Goal: Task Accomplishment & Management: Use online tool/utility

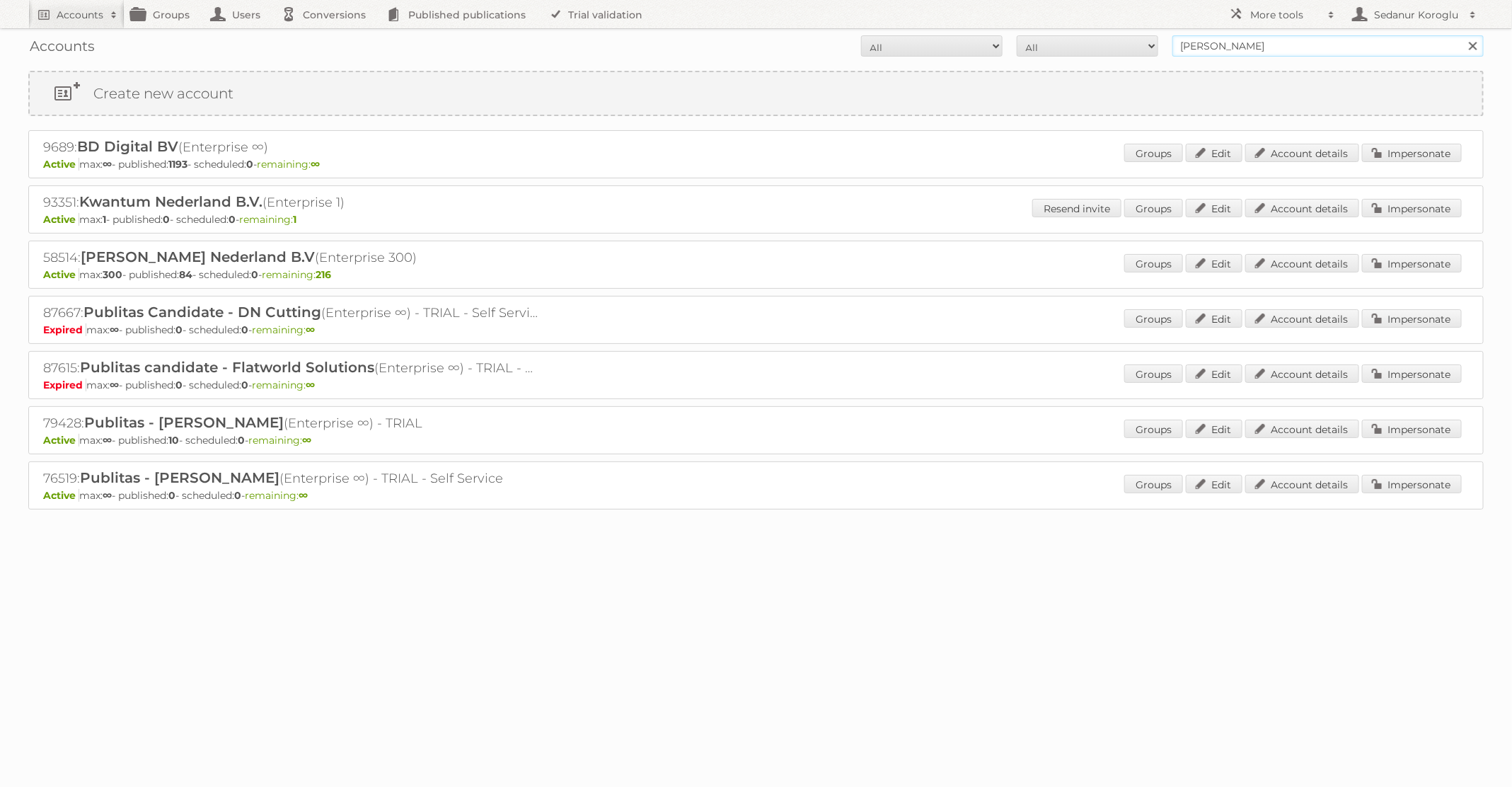
drag, startPoint x: 1248, startPoint y: 49, endPoint x: 1121, endPoint y: 2, distance: 135.4
click at [1121, 2] on body "Accounts Search Advanced Search Create new account Groups Users Conversions Pub…" at bounding box center [756, 394] width 1512 height 787
type input "KARWEI"
click at [1461, 36] on input "Search" at bounding box center [1472, 46] width 21 height 21
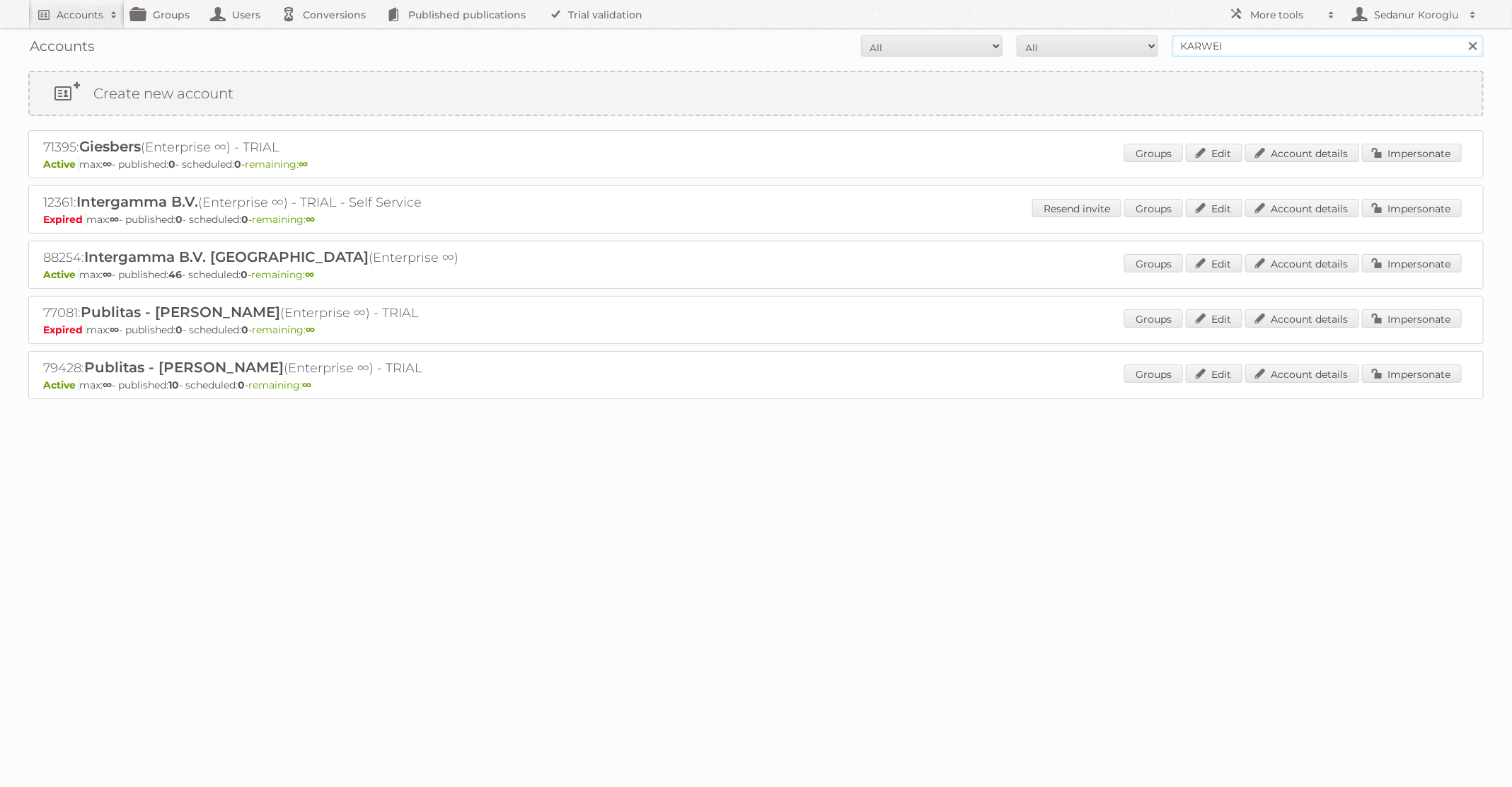
drag, startPoint x: 1235, startPoint y: 49, endPoint x: 1117, endPoint y: 32, distance: 119.2
click at [1114, 43] on form "All Active Expired Pending All Paid Trials Self service KARWEI Search" at bounding box center [756, 46] width 1455 height 21
type input "[PERSON_NAME] BE"
click at [1461, 36] on input "Search" at bounding box center [1472, 46] width 21 height 21
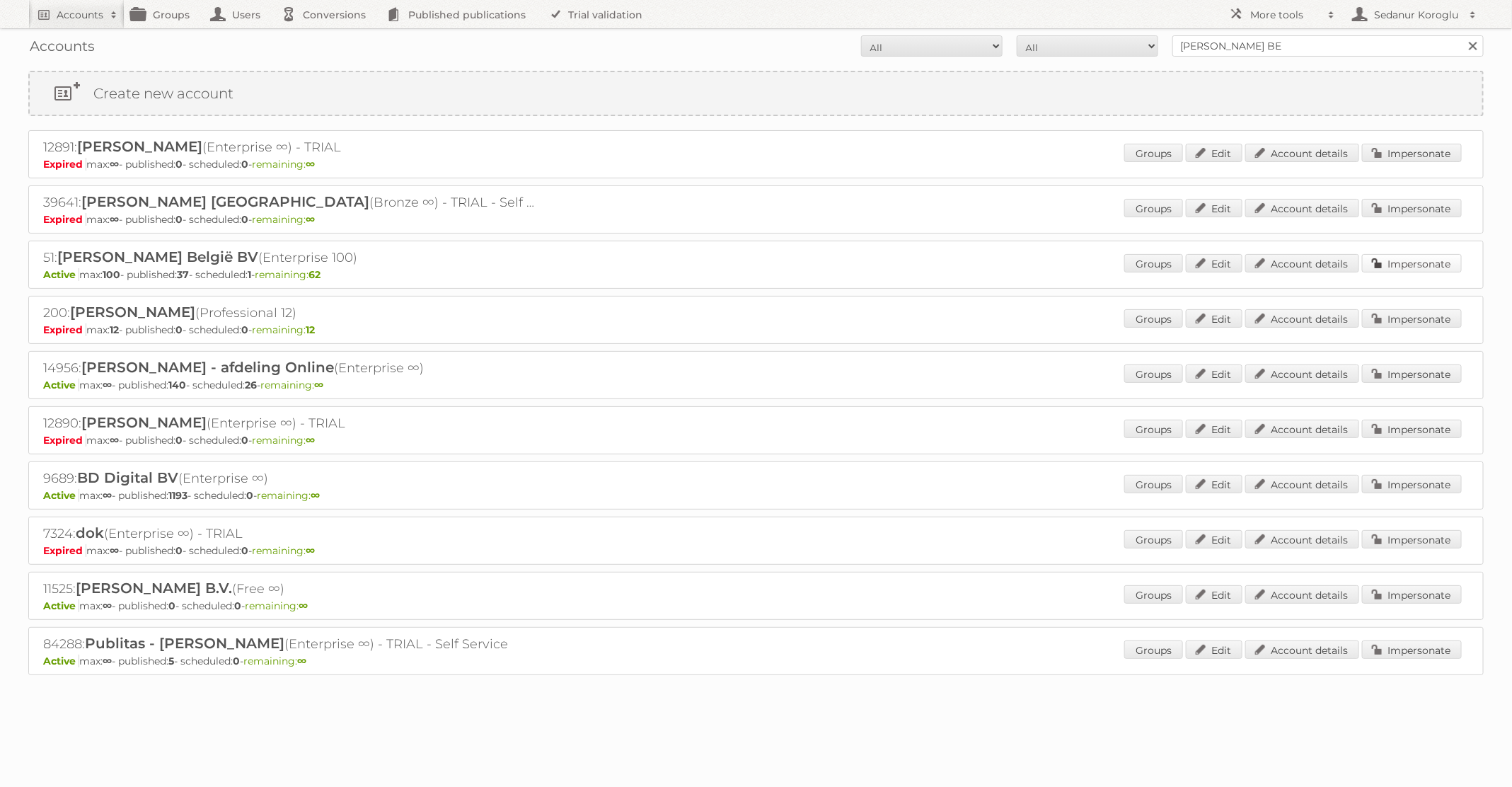
click at [1398, 262] on link "Impersonate" at bounding box center [1412, 263] width 99 height 19
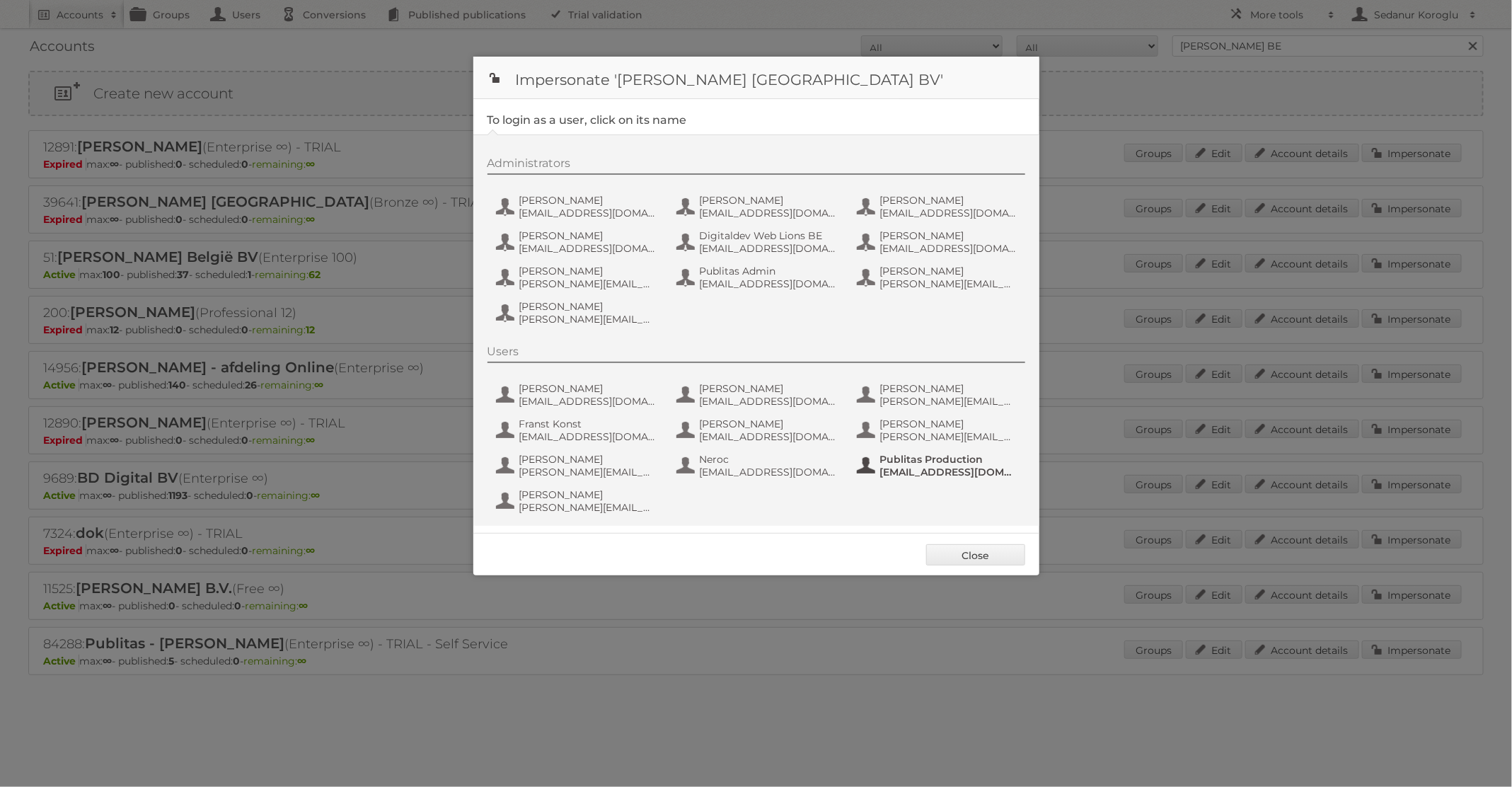
click at [950, 456] on span "Publitas Production" at bounding box center [949, 459] width 137 height 12
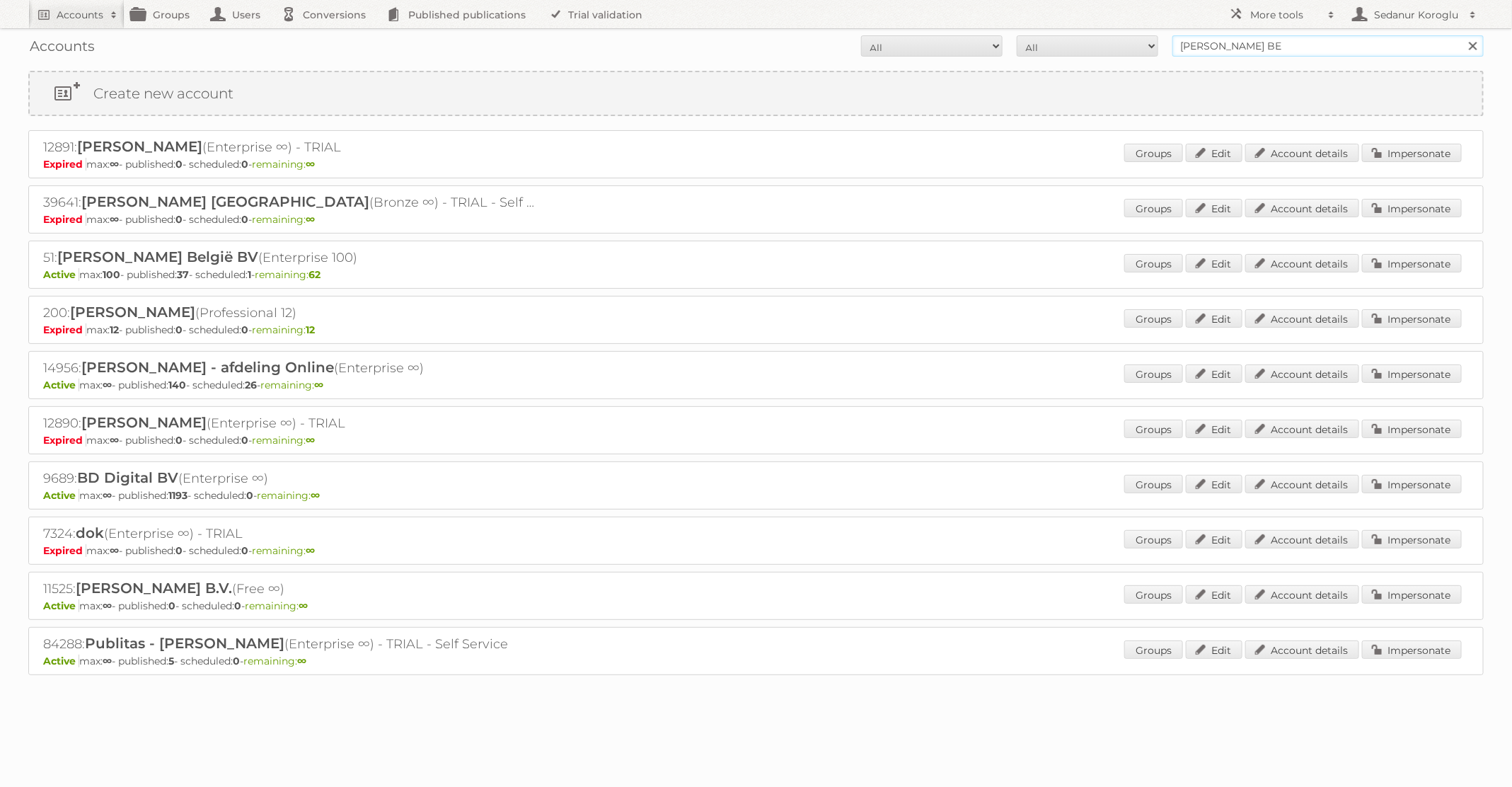
drag, startPoint x: 1269, startPoint y: 44, endPoint x: 1095, endPoint y: 37, distance: 174.1
click at [1095, 37] on form "All Active Expired Pending All Paid Trials Self service Albert Heijn BE Search" at bounding box center [756, 46] width 1455 height 21
type input "KARWEI"
click at [1461, 36] on input "Search" at bounding box center [1472, 46] width 21 height 21
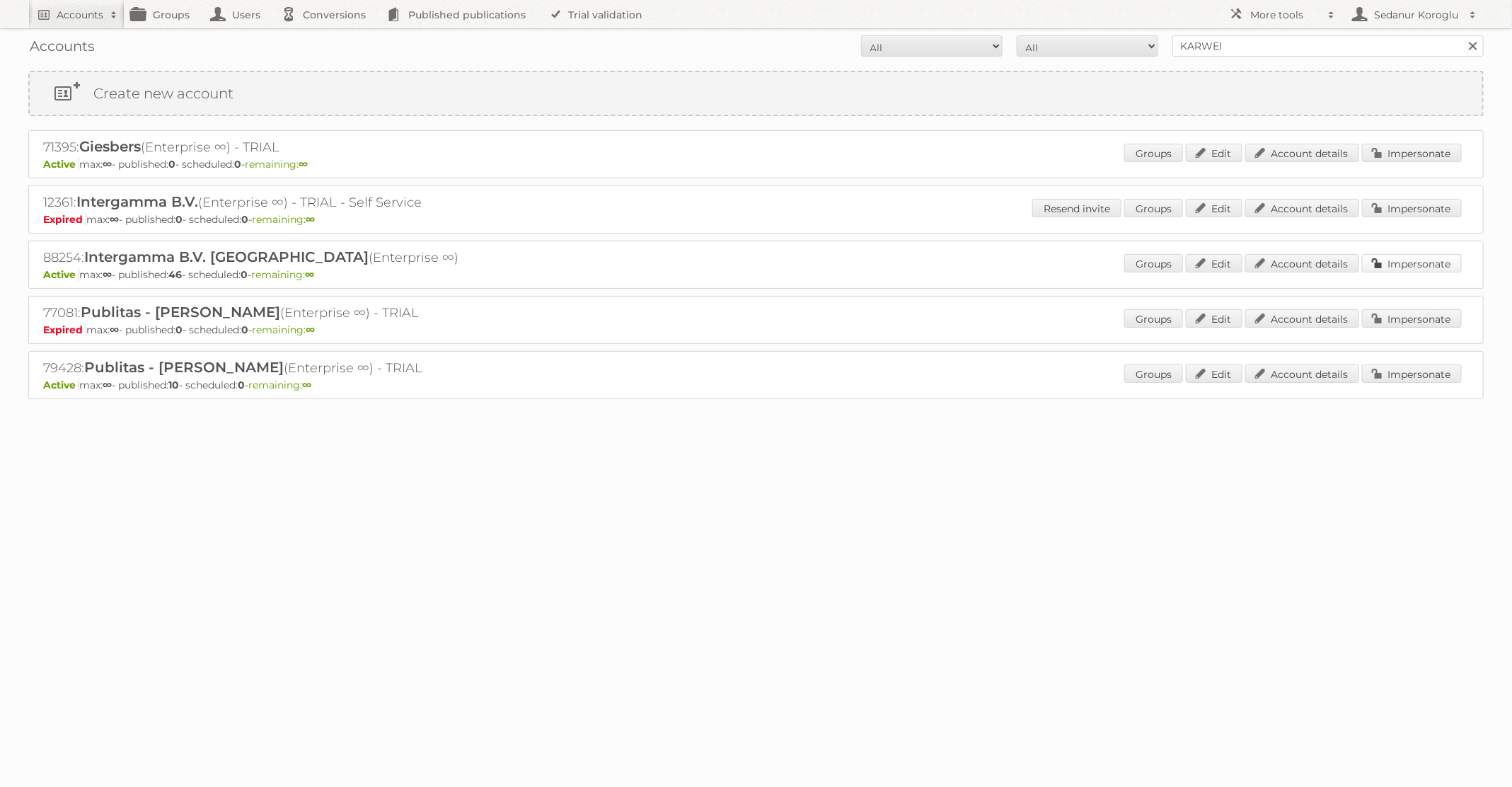
click at [1413, 265] on link "Impersonate" at bounding box center [1412, 263] width 99 height 19
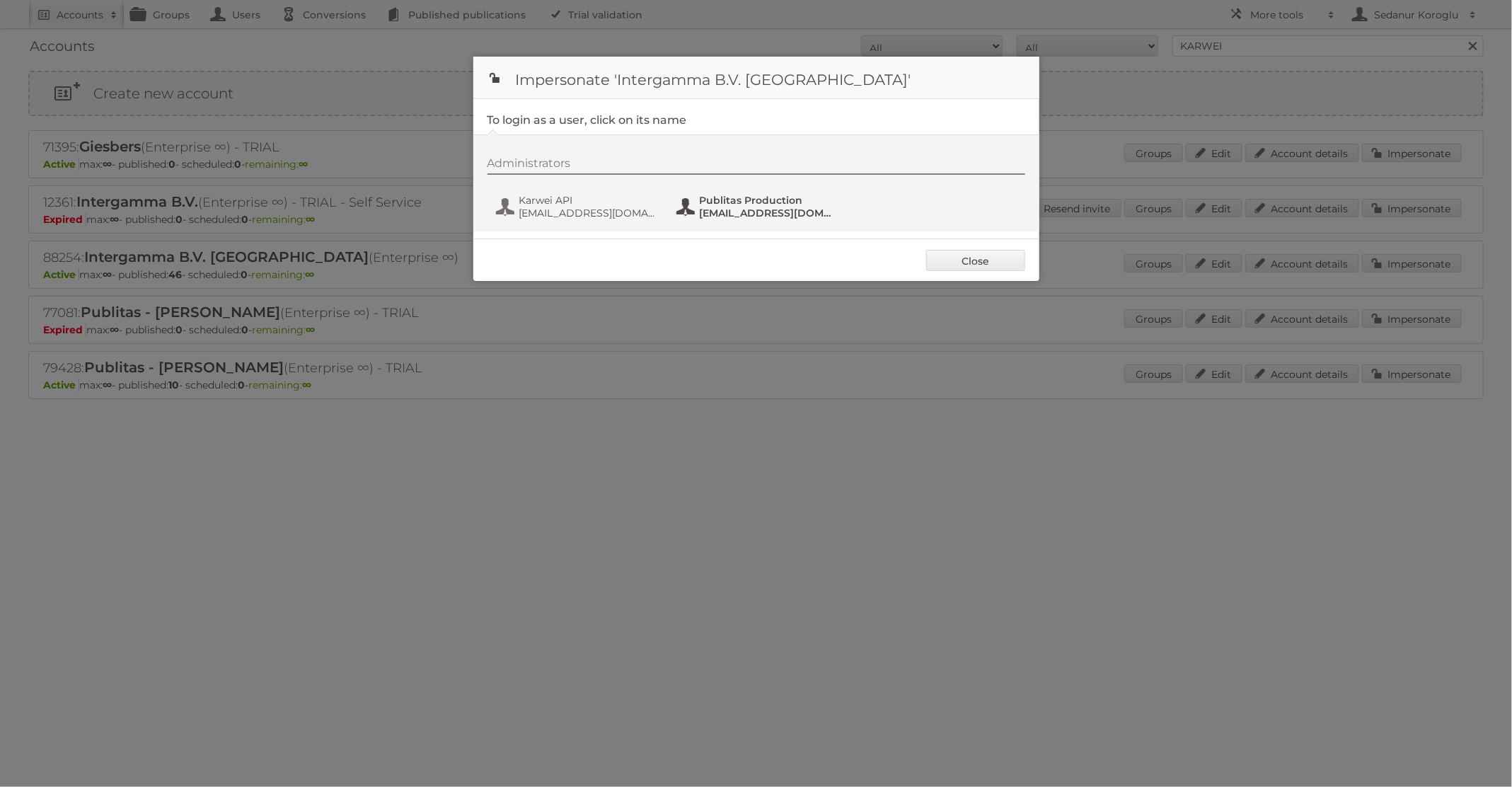
click at [713, 207] on span "fs+karwei@publitas.com" at bounding box center [768, 213] width 137 height 12
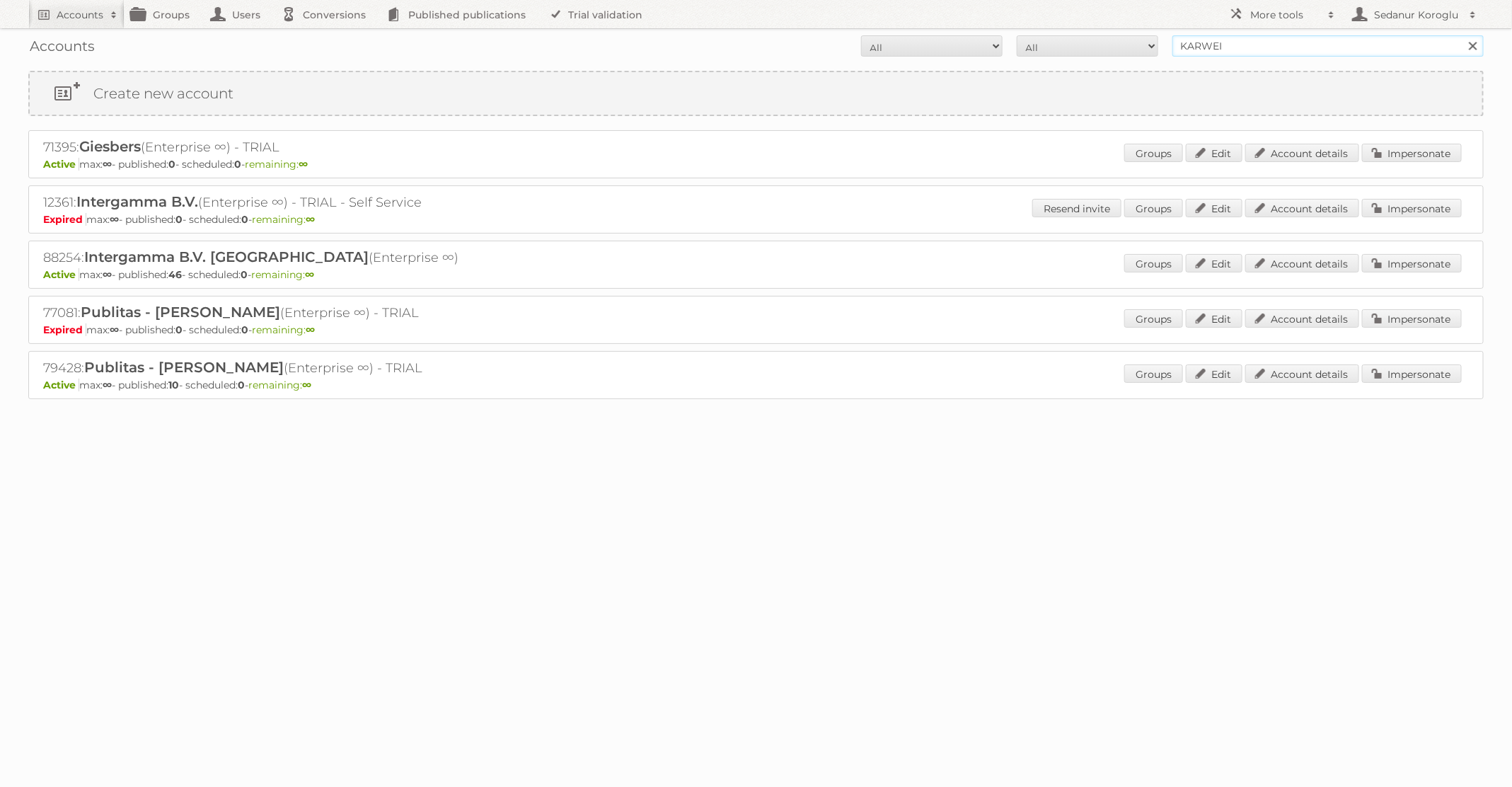
drag, startPoint x: 1237, startPoint y: 47, endPoint x: 1098, endPoint y: 44, distance: 139.0
click at [1098, 44] on form "All Active Expired Pending All Paid Trials Self service KARWEI Search" at bounding box center [756, 46] width 1455 height 21
type input "Brico"
click at [1461, 36] on input "Search" at bounding box center [1472, 46] width 21 height 21
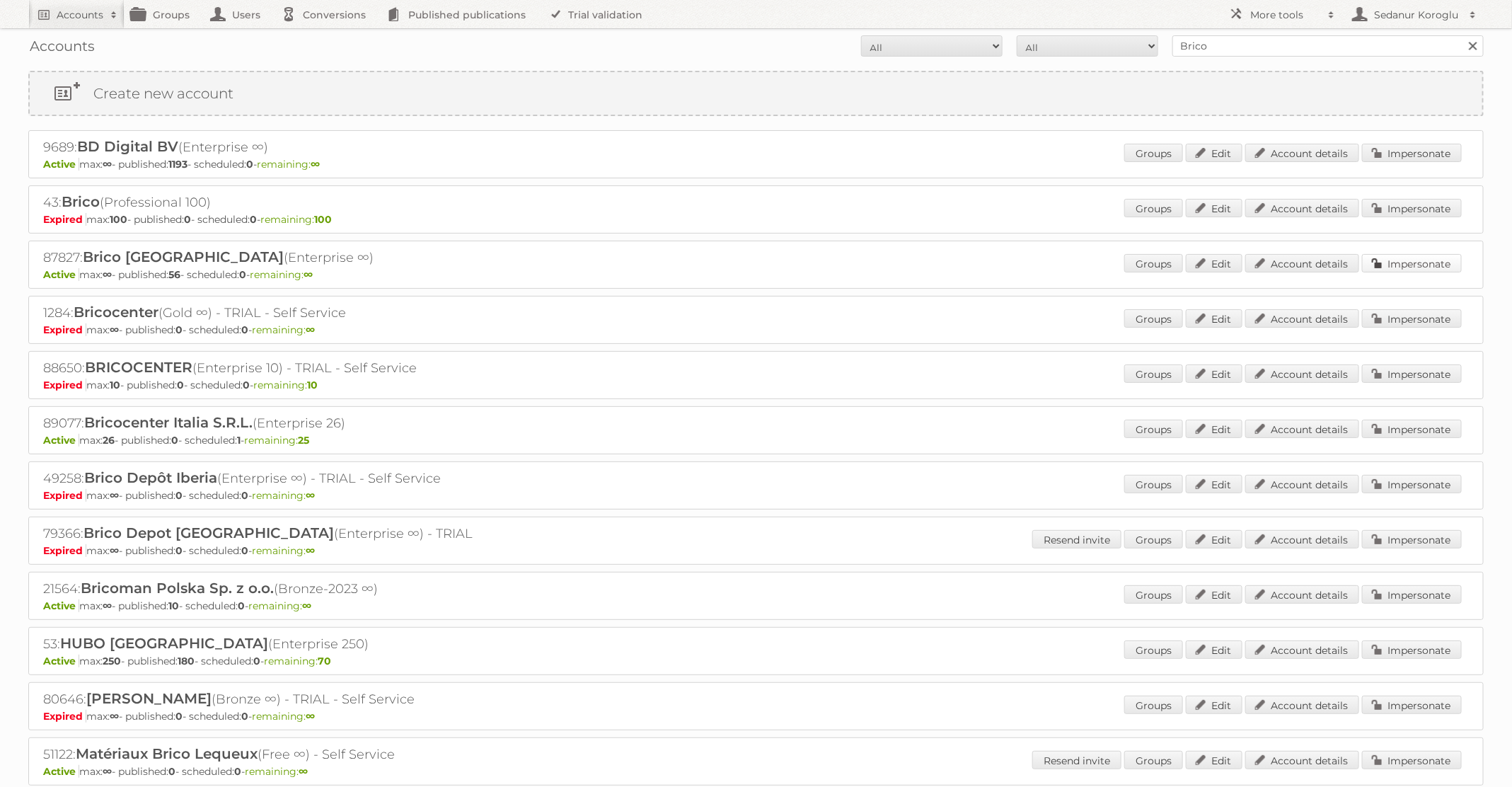
click at [1412, 258] on link "Impersonate" at bounding box center [1412, 263] width 99 height 19
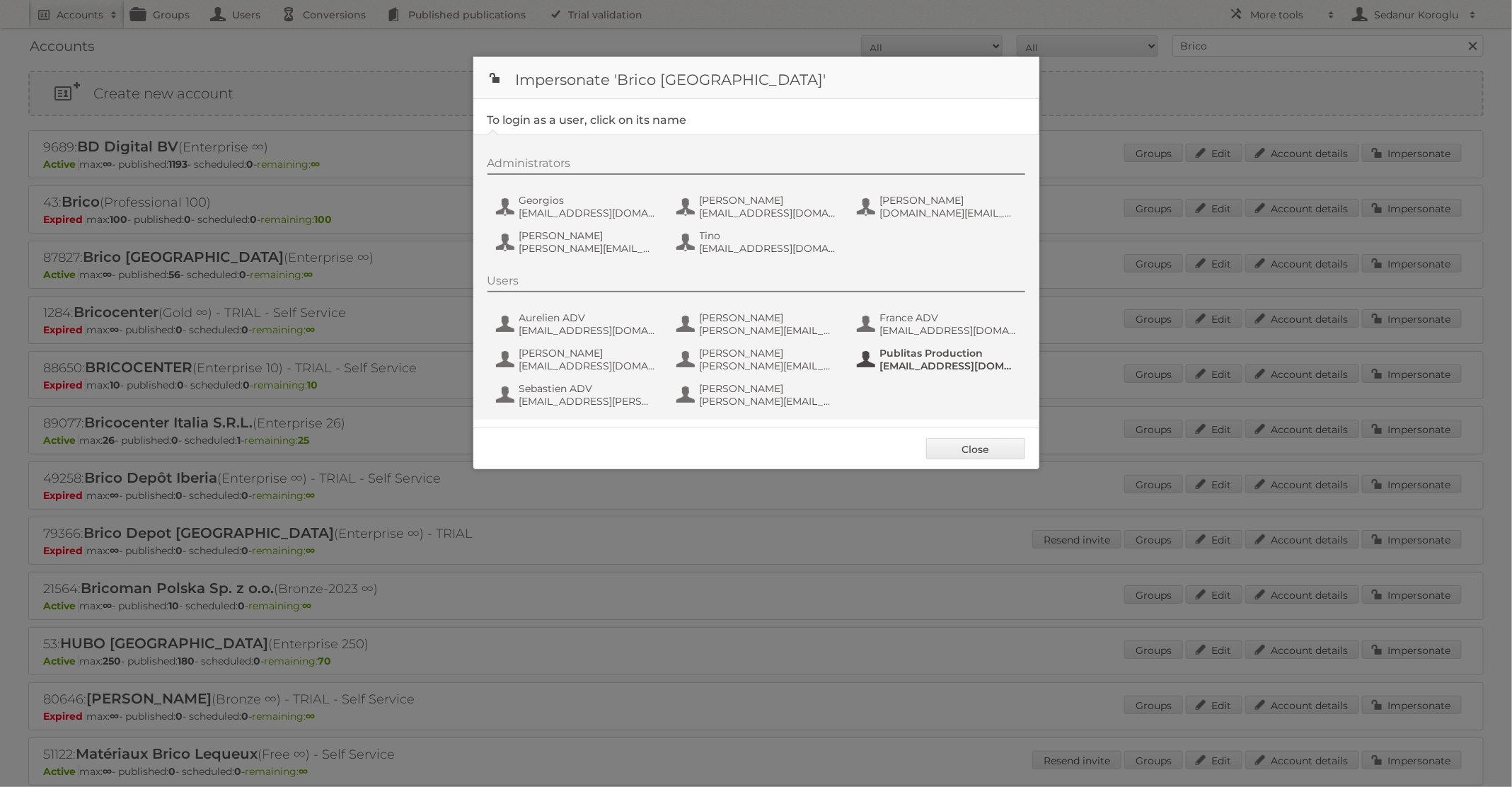
click at [920, 356] on span "Publitas Production" at bounding box center [949, 353] width 137 height 12
